Goal: Transaction & Acquisition: Download file/media

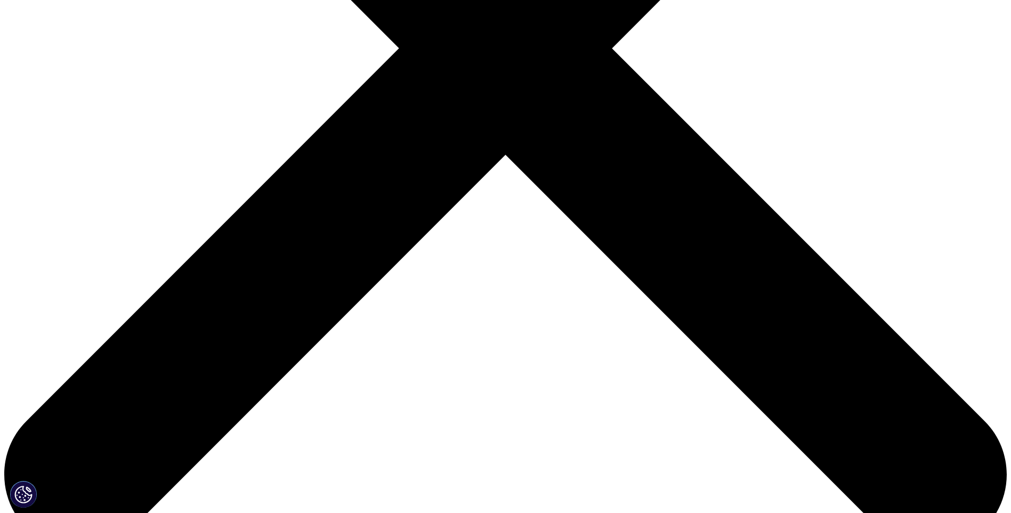
scroll to position [547, 629]
type input "YUTAO"
type input "HUA"
type input "yutao.hua@bibo-pharma.com"
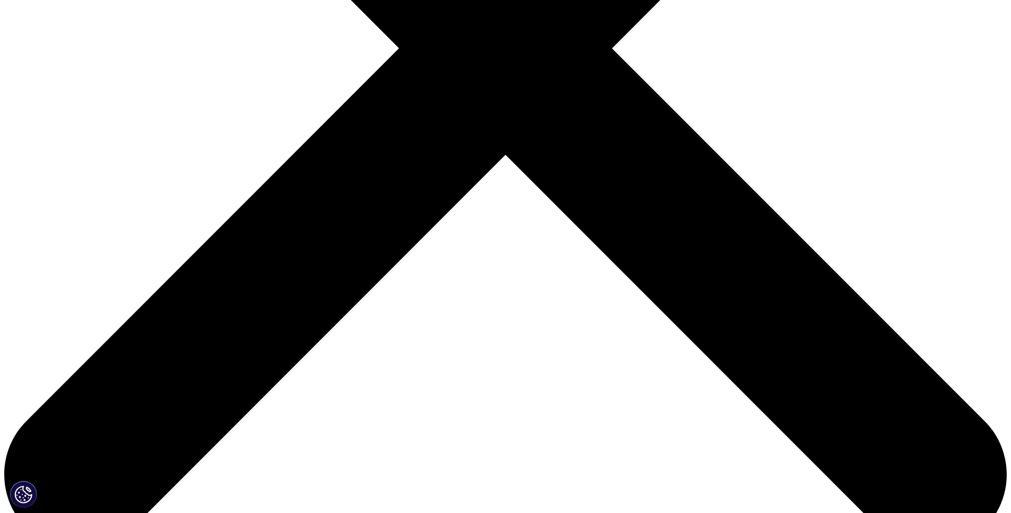
type input "VP"
type input "bibo pharma"
select select "China"
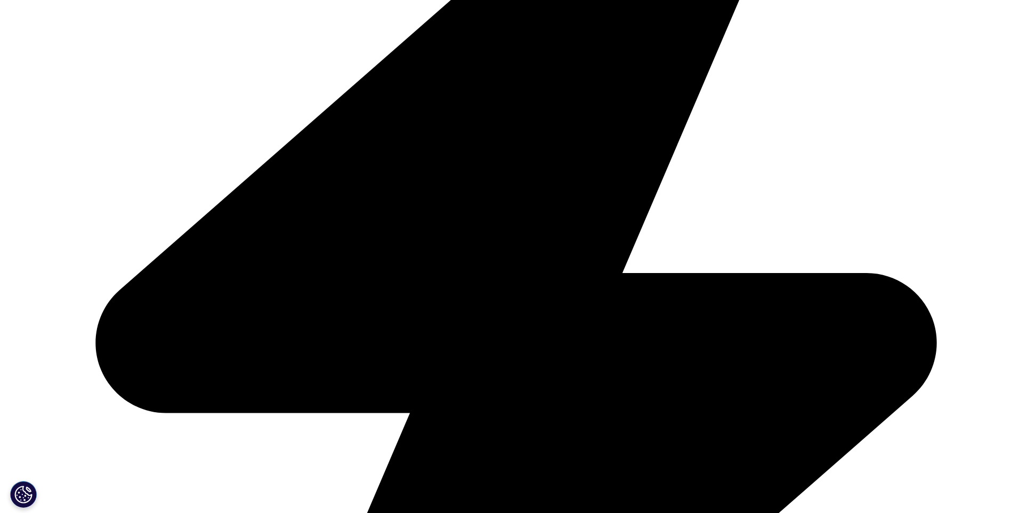
scroll to position [522, 0]
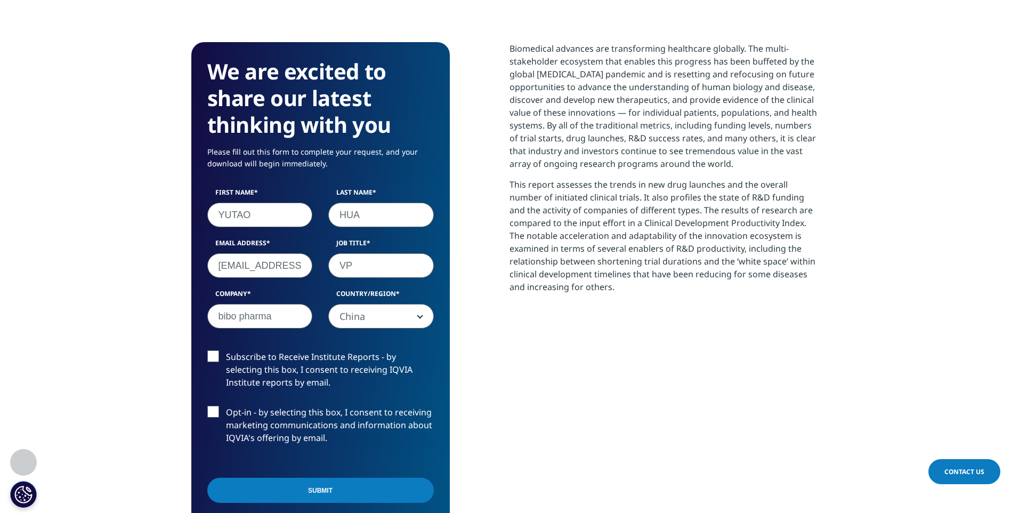
click at [293, 493] on input "Submit" at bounding box center [320, 489] width 226 height 25
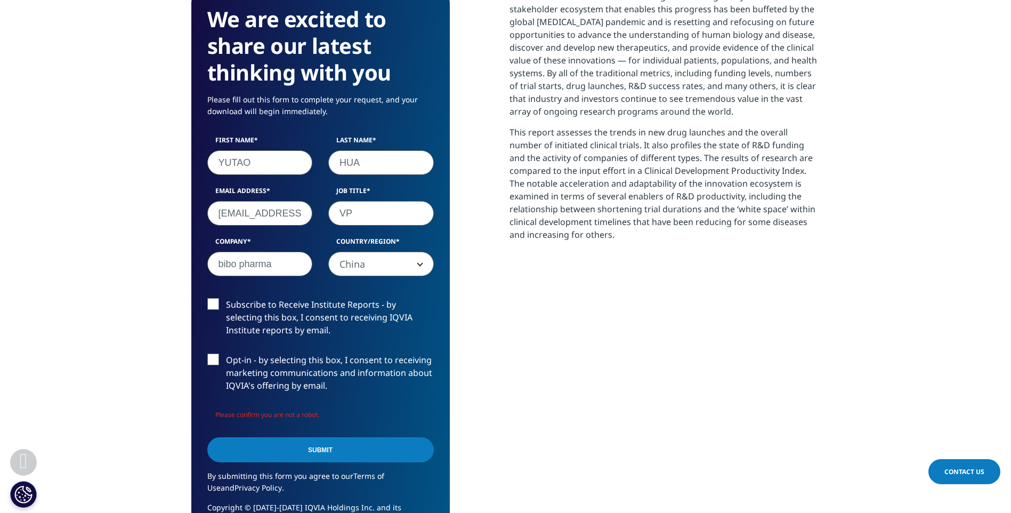
scroll to position [681, 0]
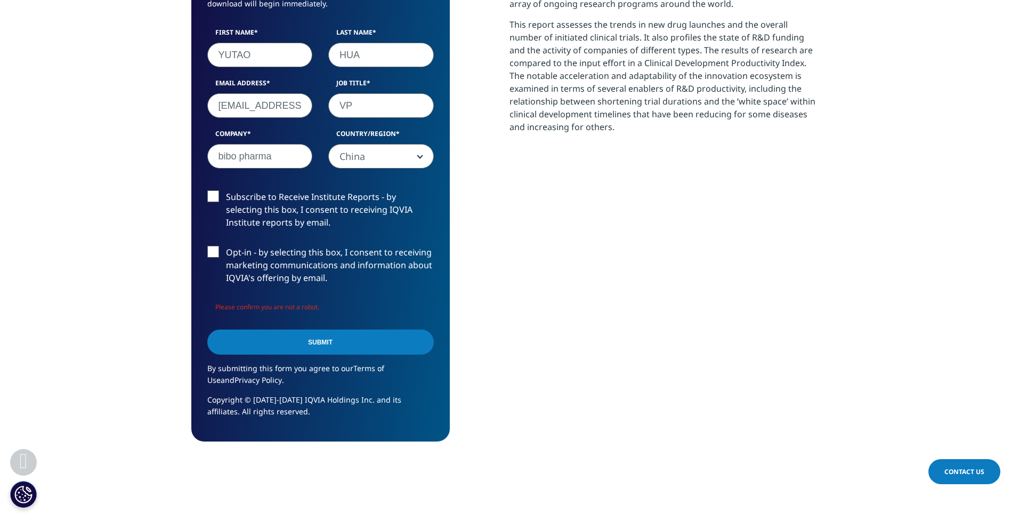
click at [370, 163] on span "China" at bounding box center [381, 156] width 104 height 25
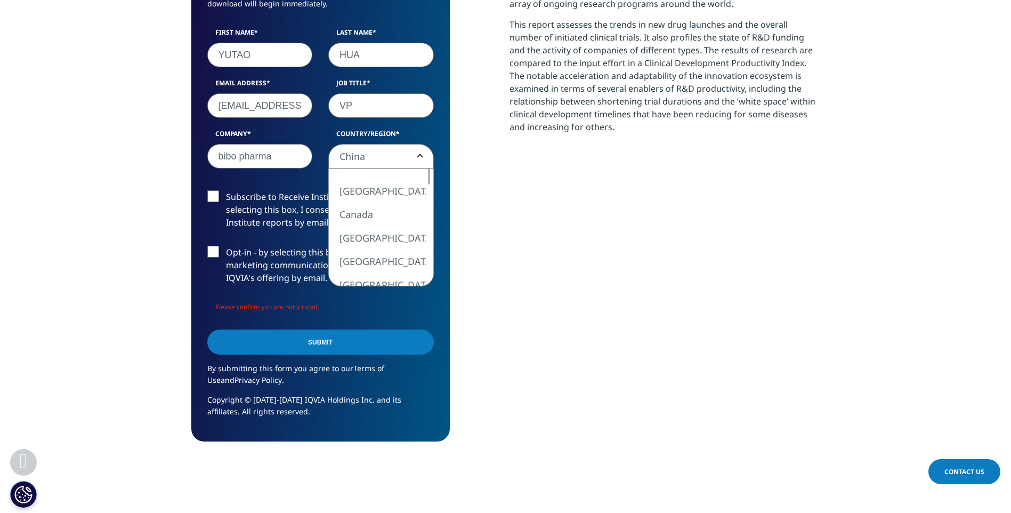
scroll to position [601, 629]
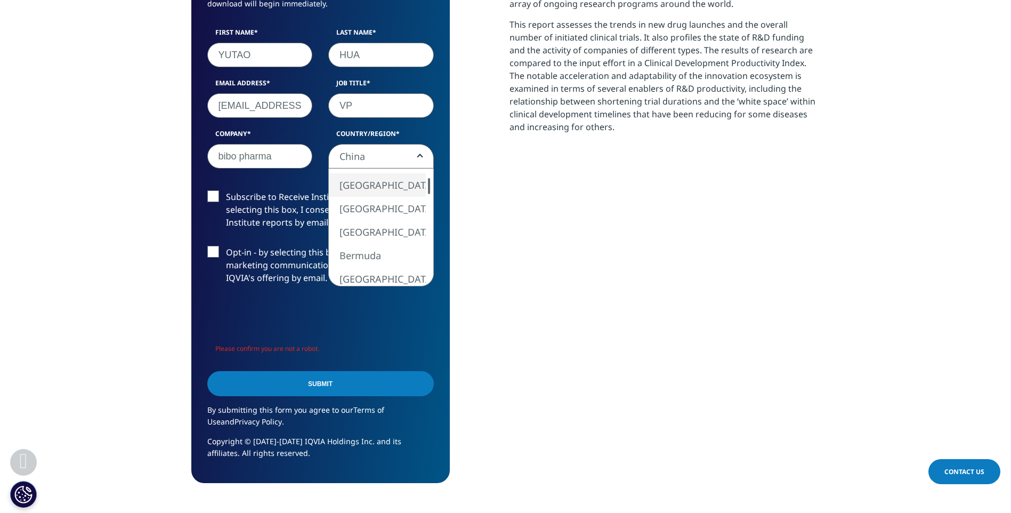
click at [103, 196] on section "We are excited to share our latest thinking with you Please fill out this form …" at bounding box center [505, 182] width 1011 height 696
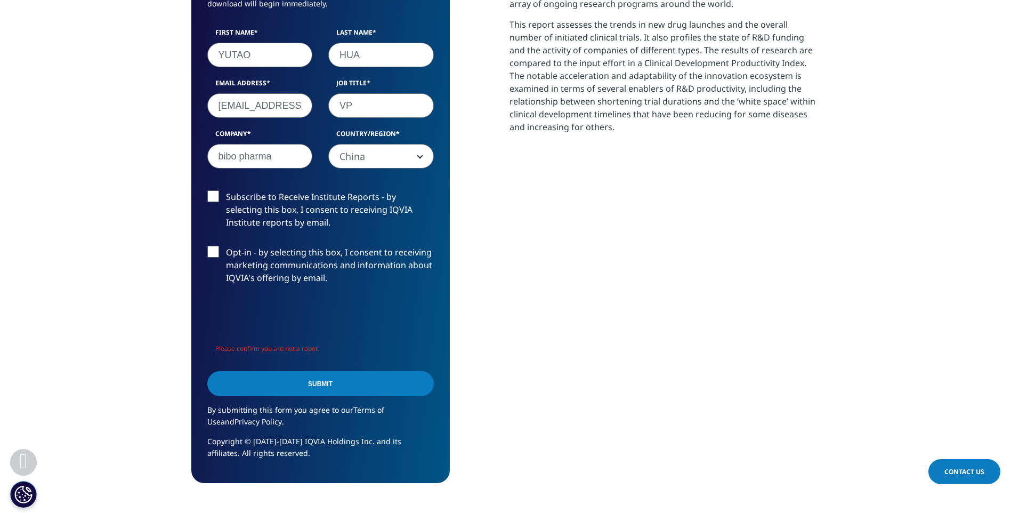
click at [286, 383] on input "Submit" at bounding box center [320, 383] width 226 height 25
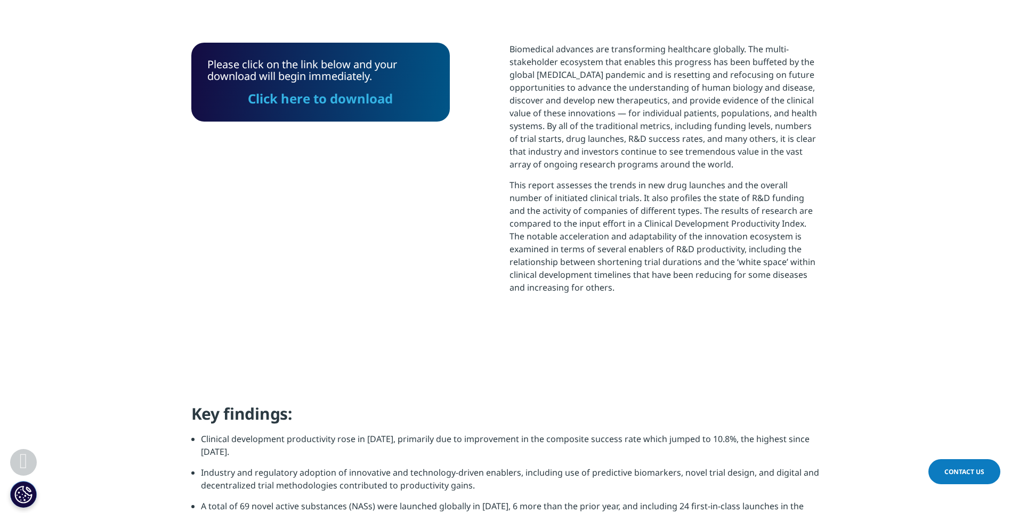
scroll to position [313, 0]
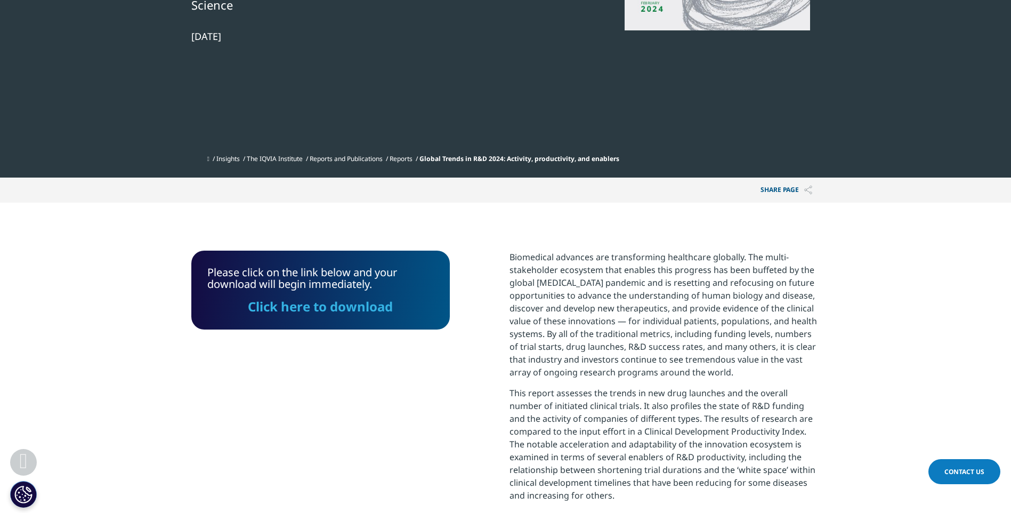
click at [331, 306] on link "Click here to download" at bounding box center [320, 306] width 145 height 18
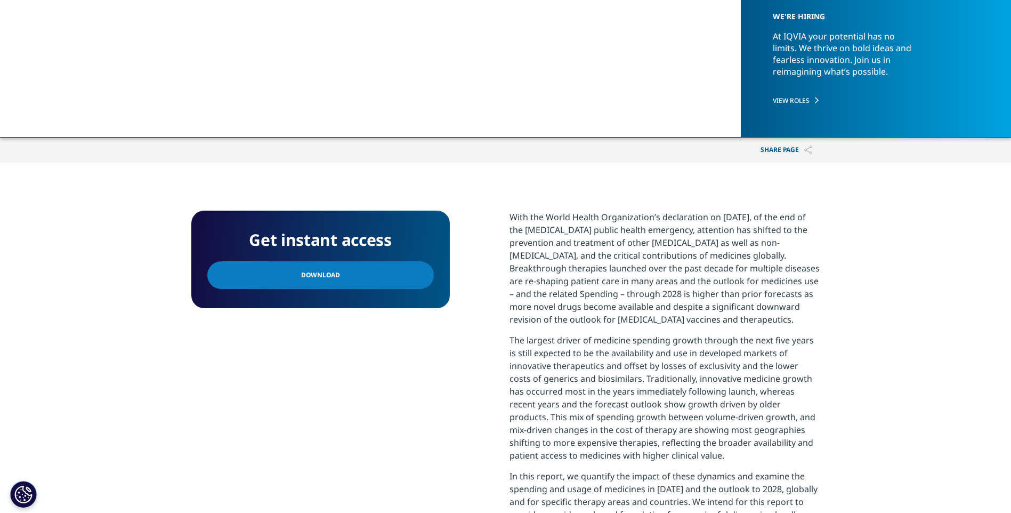
scroll to position [266, 0]
